Goal: Task Accomplishment & Management: Use online tool/utility

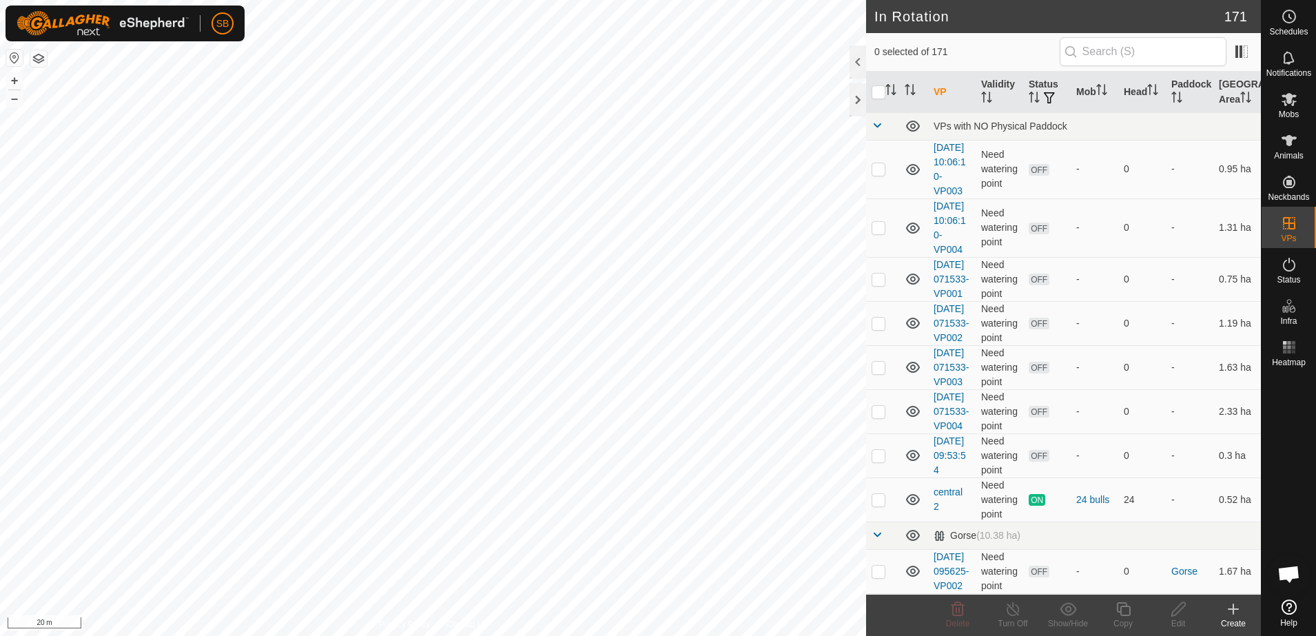
checkbox input "true"
click at [1123, 626] on div "Copy" at bounding box center [1123, 623] width 55 height 12
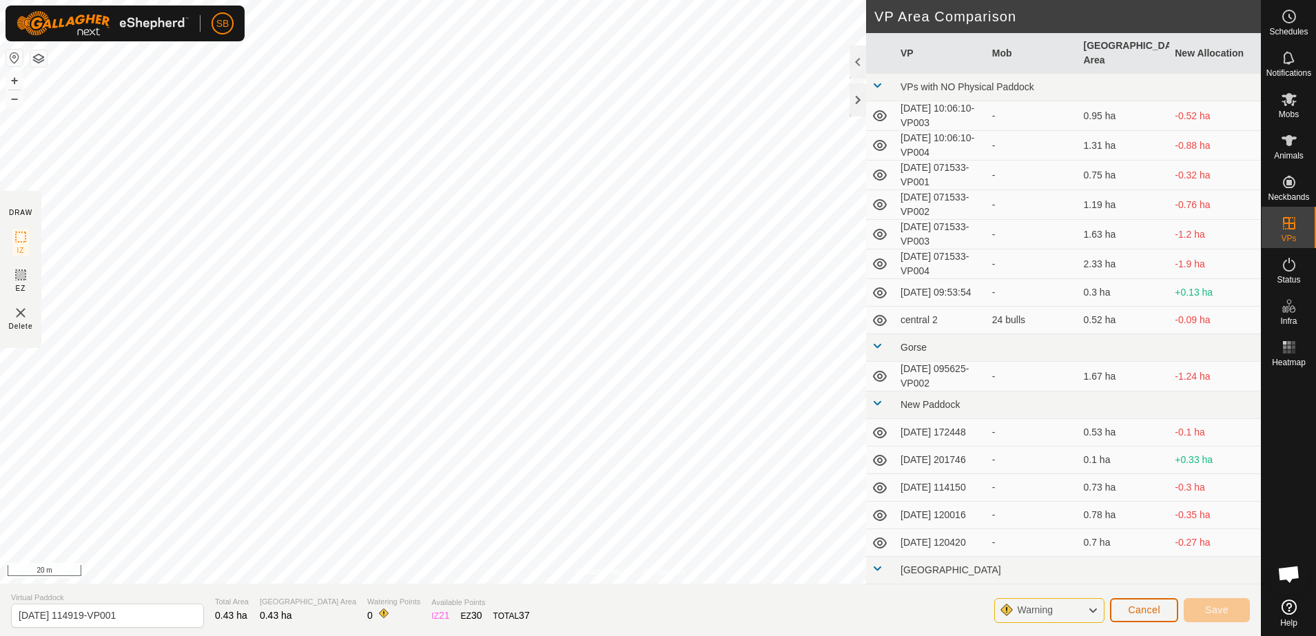
click at [1164, 609] on button "Cancel" at bounding box center [1144, 610] width 68 height 24
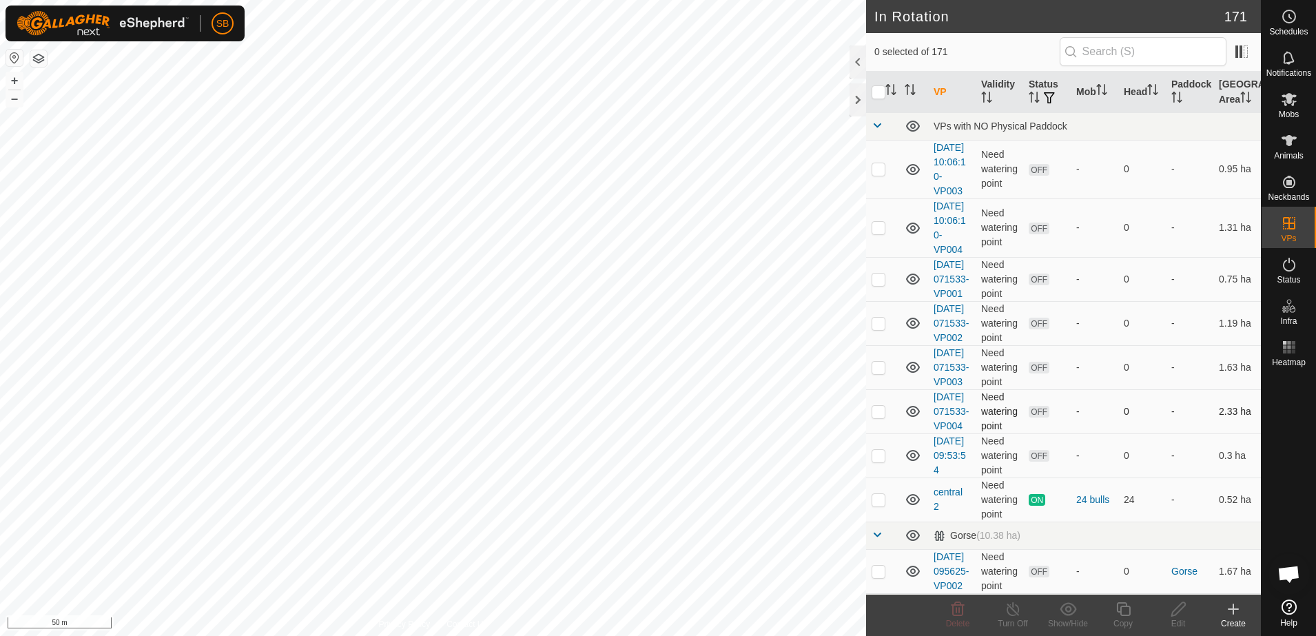
checkbox input "true"
click at [1118, 617] on div "Copy" at bounding box center [1123, 623] width 55 height 12
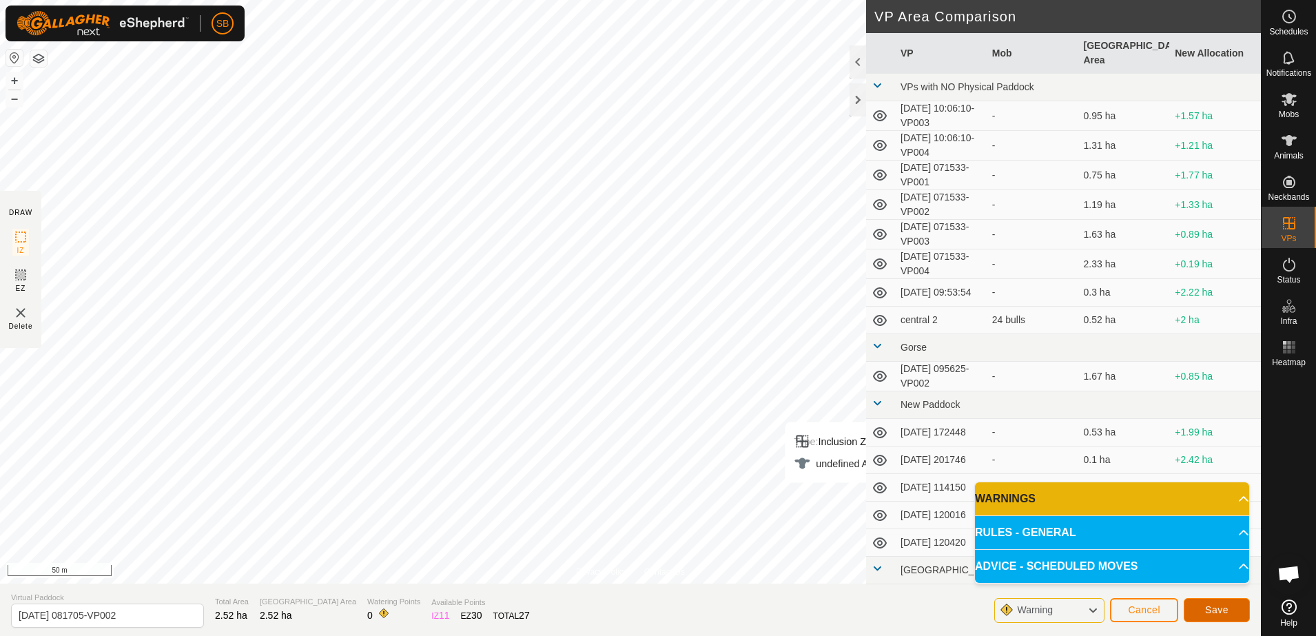
click at [1209, 608] on span "Save" at bounding box center [1216, 609] width 23 height 11
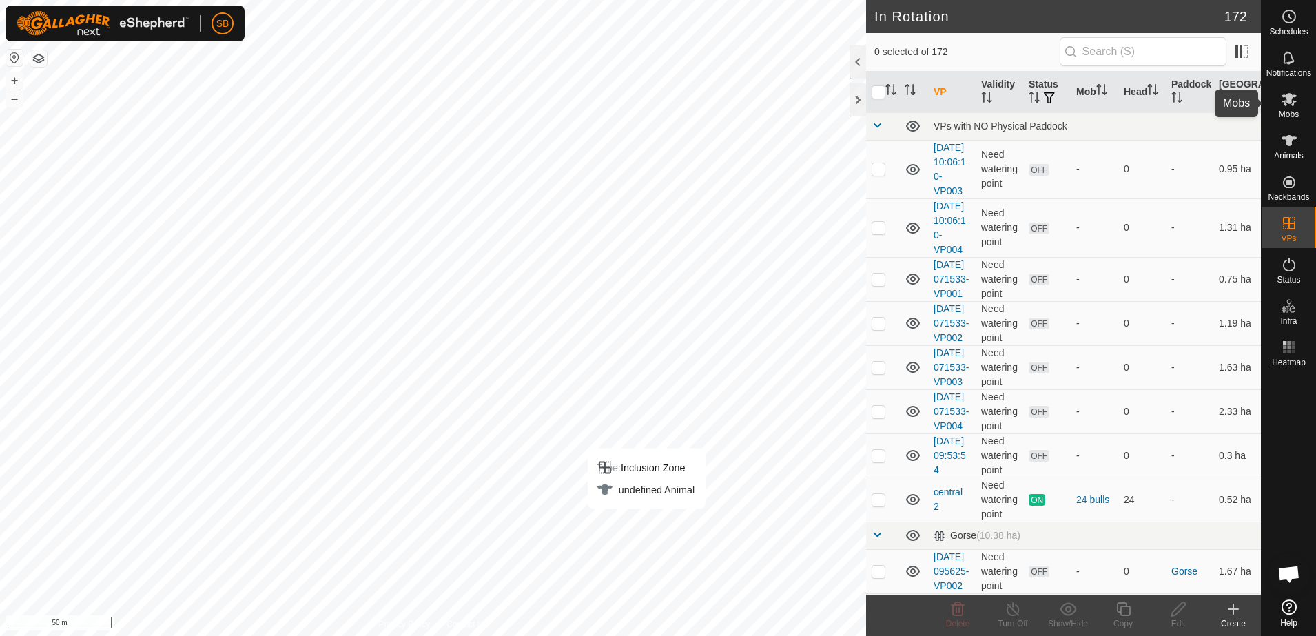
click at [1292, 112] on span "Mobs" at bounding box center [1289, 114] width 20 height 8
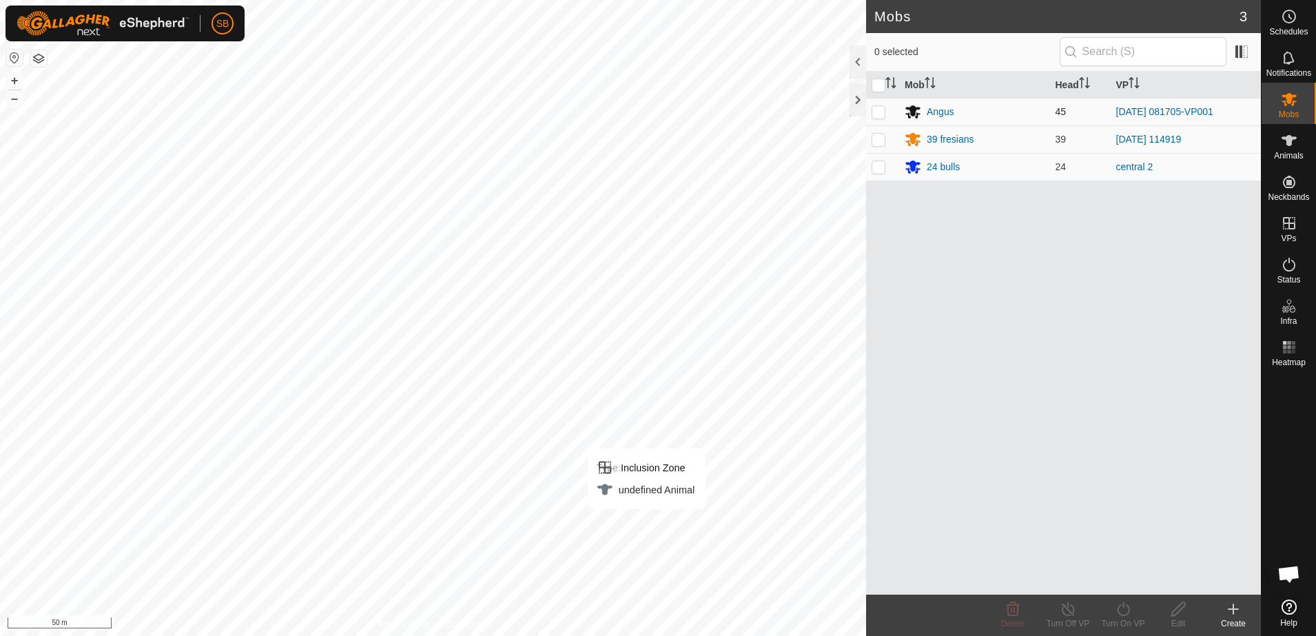
click at [875, 107] on p-checkbox at bounding box center [879, 111] width 14 height 11
checkbox input "true"
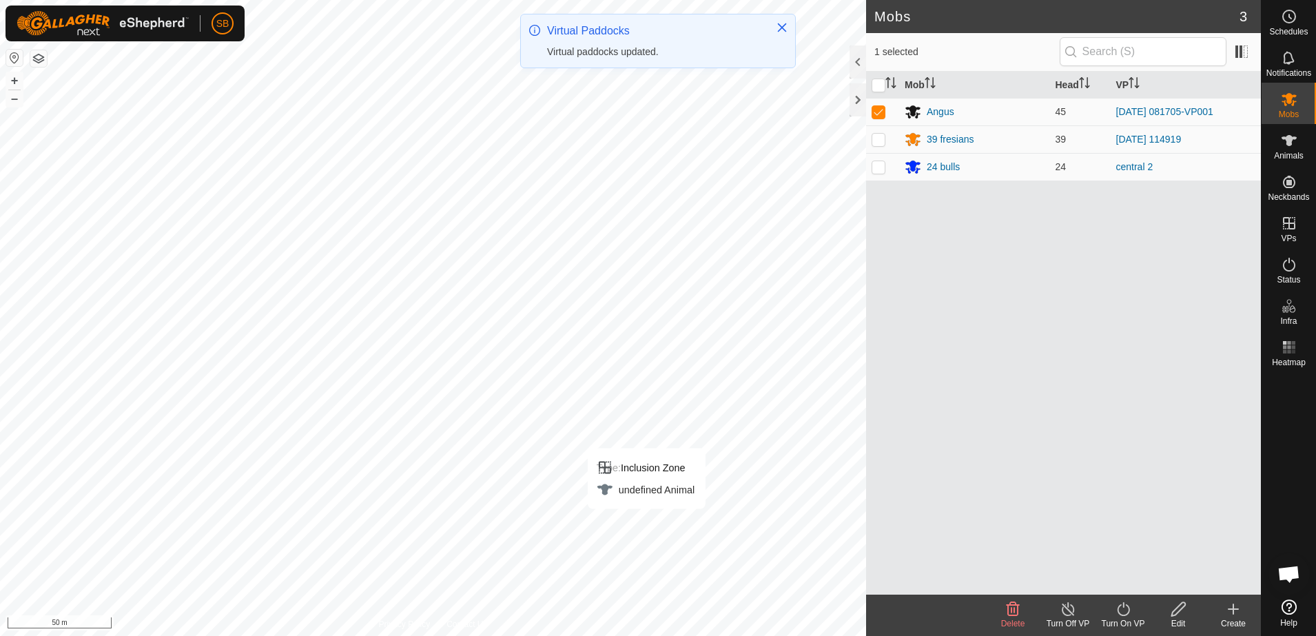
click at [1128, 607] on icon at bounding box center [1123, 609] width 12 height 14
click at [1118, 586] on link "Now" at bounding box center [1164, 579] width 136 height 28
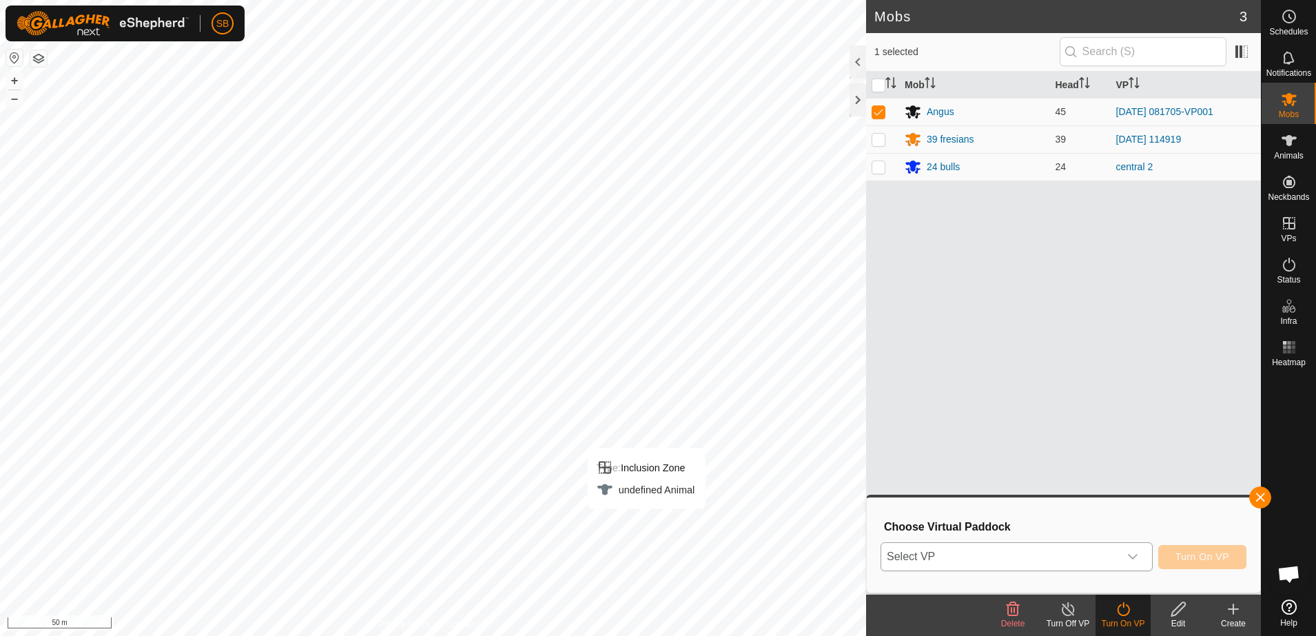
click at [1113, 555] on span "Select VP" at bounding box center [1000, 557] width 238 height 28
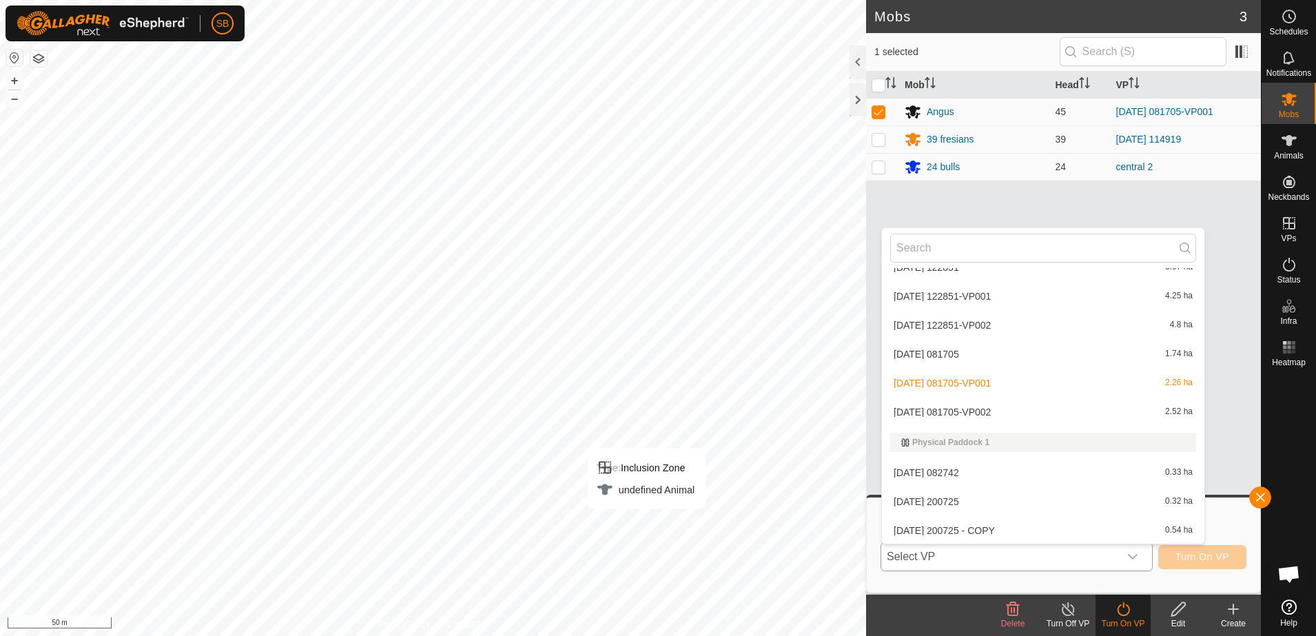
scroll to position [2842, 0]
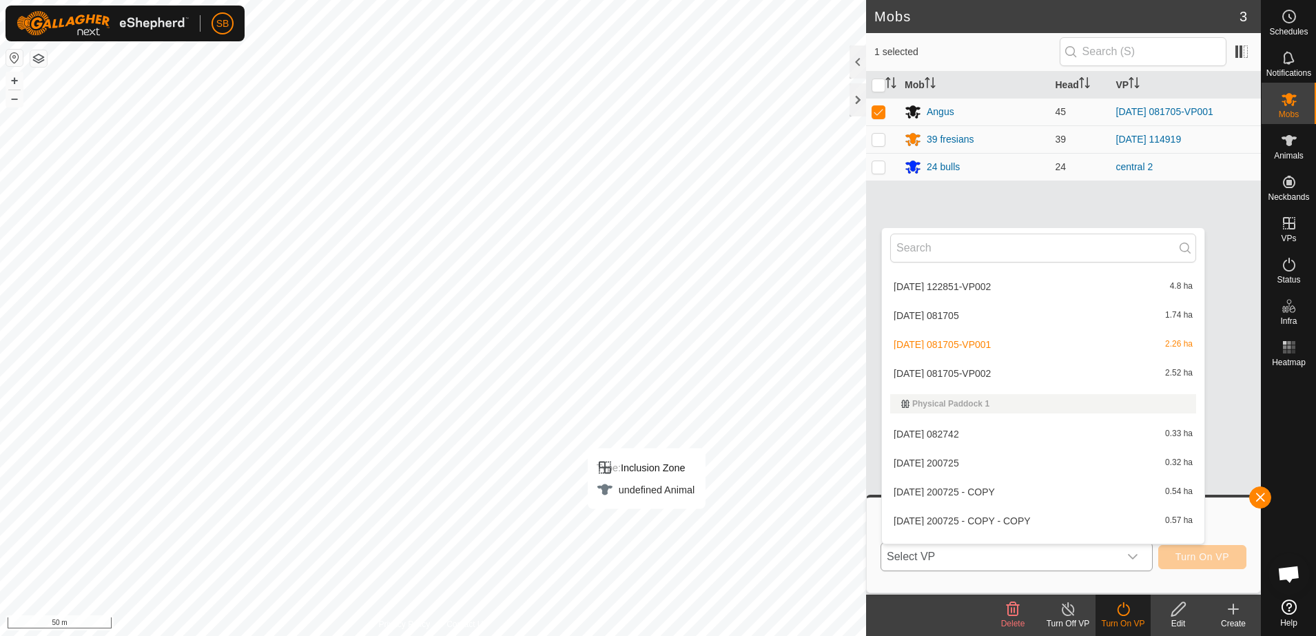
click at [1010, 377] on li "[DATE] 081705-VP002 2.52 ha" at bounding box center [1043, 374] width 322 height 28
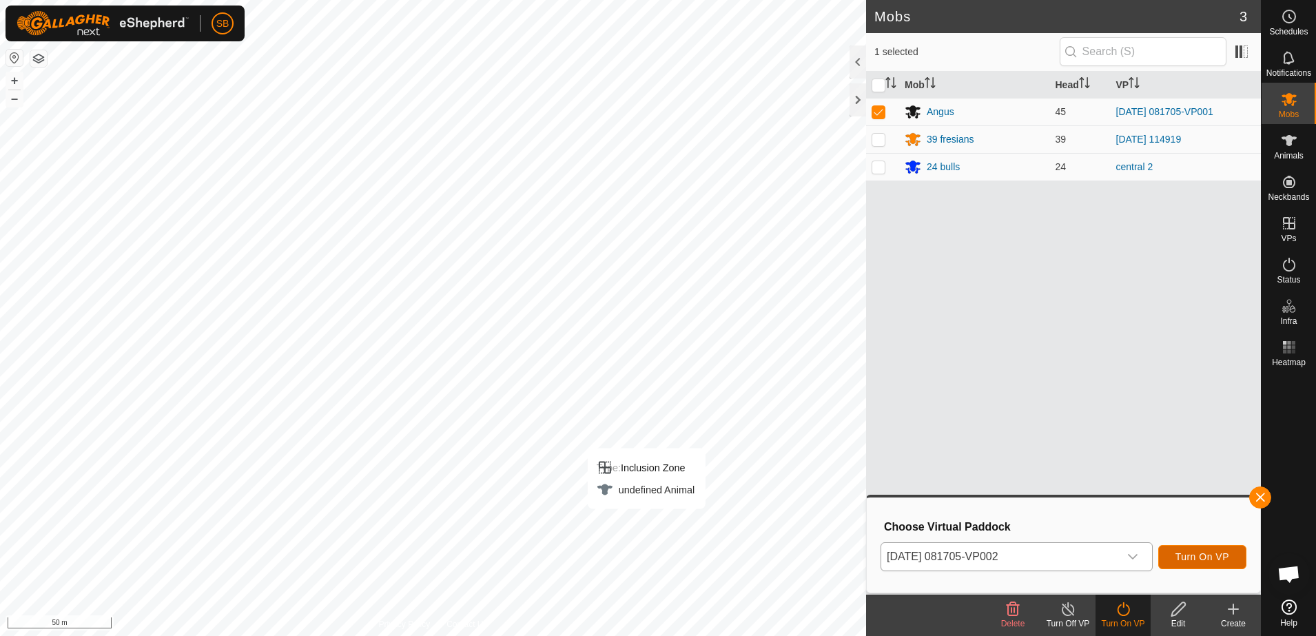
click at [1213, 563] on button "Turn On VP" at bounding box center [1202, 557] width 88 height 24
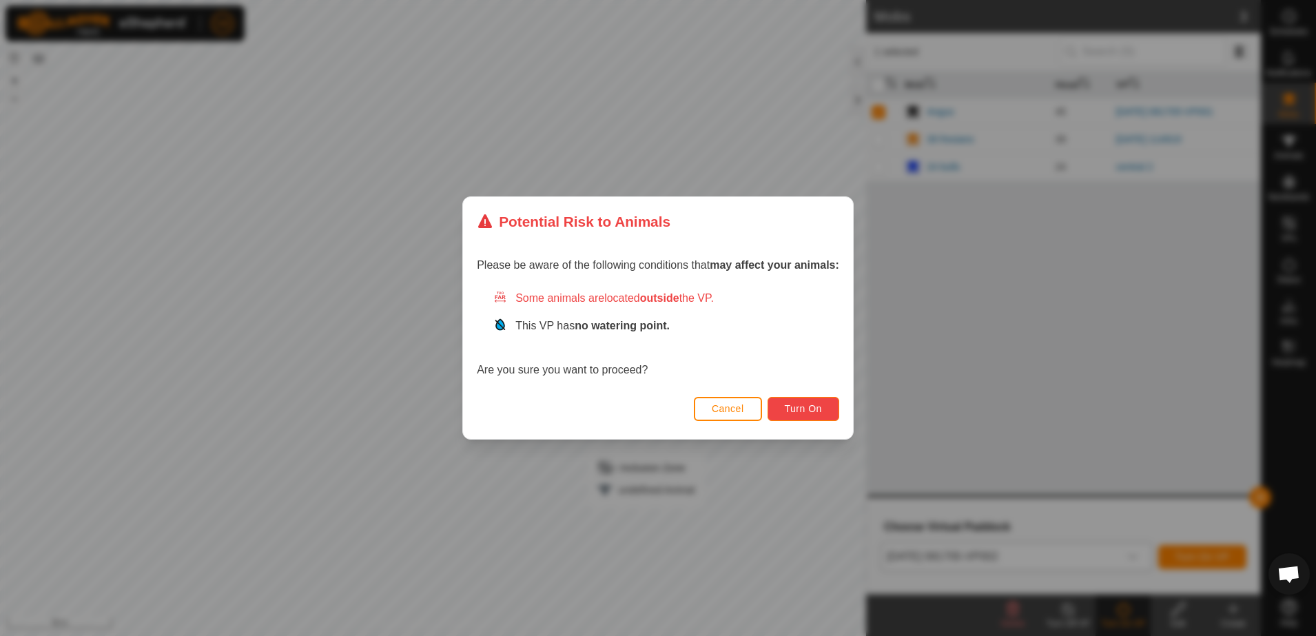
click at [804, 411] on span "Turn On" at bounding box center [803, 408] width 37 height 11
